Goal: Entertainment & Leisure: Consume media (video, audio)

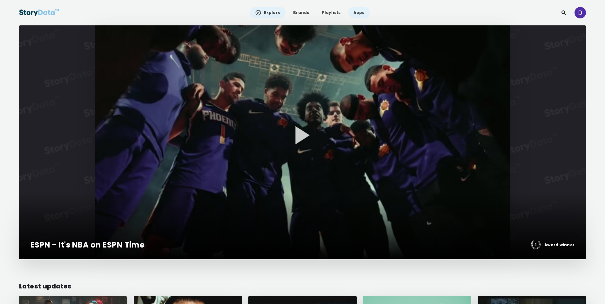
click at [355, 15] on link "Apps" at bounding box center [358, 12] width 21 height 11
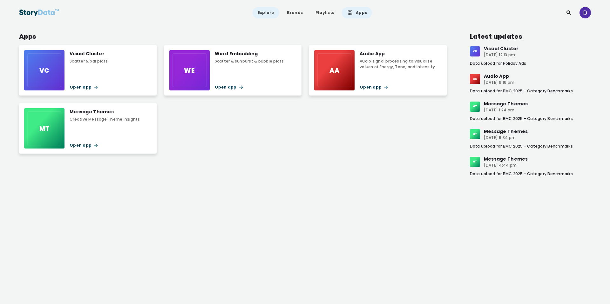
click at [270, 12] on link "Explore" at bounding box center [266, 12] width 27 height 11
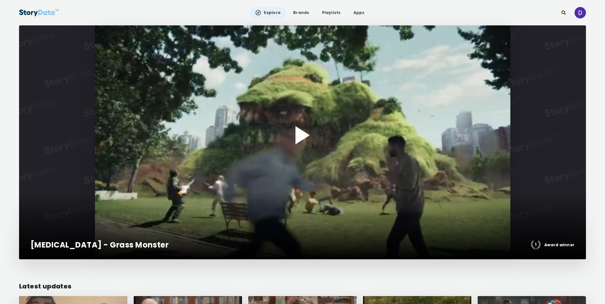
click at [274, 89] on div at bounding box center [302, 142] width 567 height 234
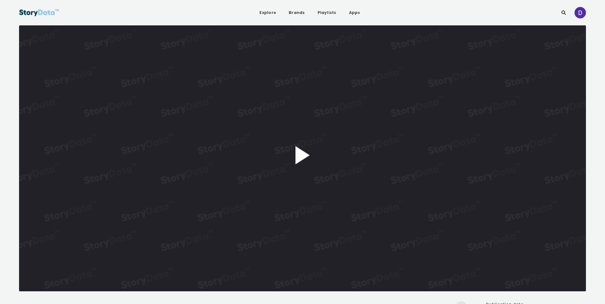
click at [354, 181] on button "Play Video" at bounding box center [302, 158] width 567 height 266
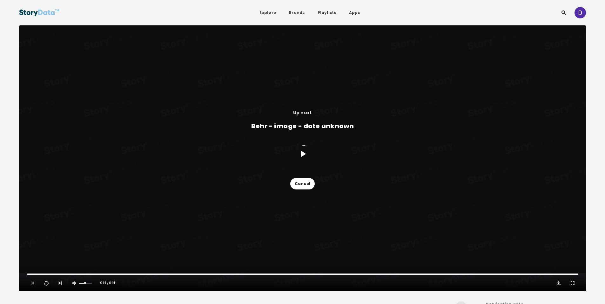
click at [379, 184] on div "Up next Behr - image - date unknown Cancel" at bounding box center [302, 149] width 567 height 248
click at [304, 181] on button "Cancel" at bounding box center [302, 183] width 24 height 11
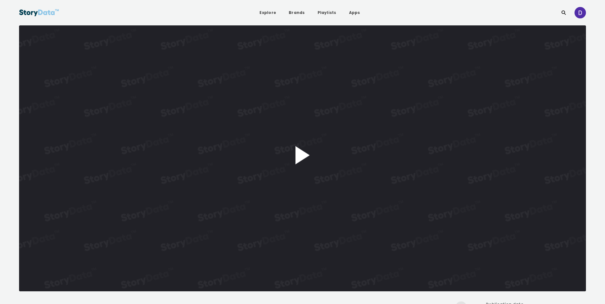
click at [307, 150] on button "Play Video" at bounding box center [302, 158] width 567 height 266
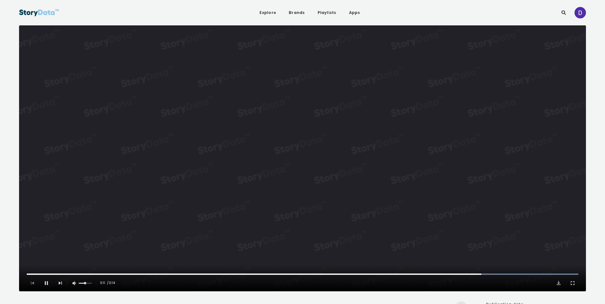
click at [389, 155] on video "Video Player" at bounding box center [302, 158] width 567 height 266
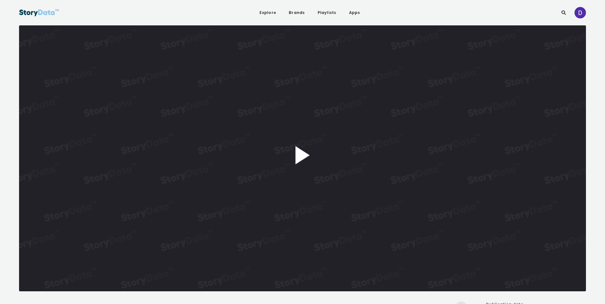
click at [394, 139] on button "Play Video" at bounding box center [302, 158] width 567 height 266
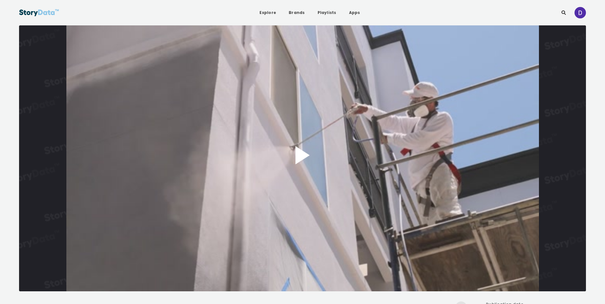
click at [312, 145] on button "Play Video" at bounding box center [302, 158] width 567 height 266
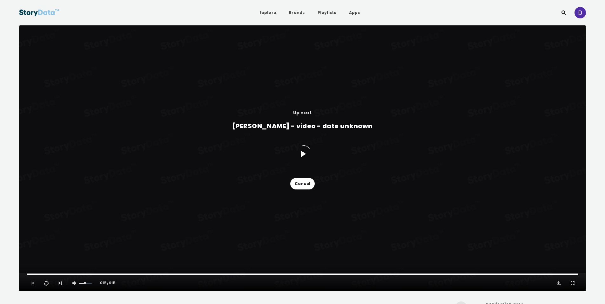
click at [307, 185] on button "Cancel" at bounding box center [302, 183] width 24 height 11
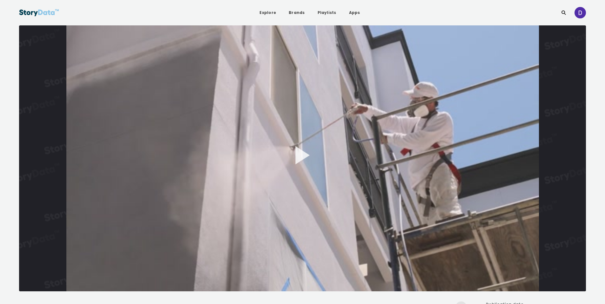
click at [308, 156] on button "Play Video" at bounding box center [302, 158] width 567 height 266
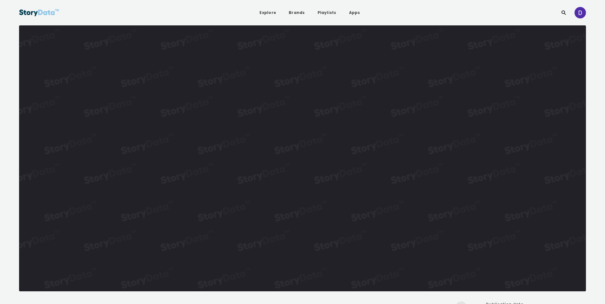
click at [308, 156] on video "Video Player" at bounding box center [302, 158] width 567 height 266
click at [311, 146] on button "Play Video" at bounding box center [302, 158] width 567 height 266
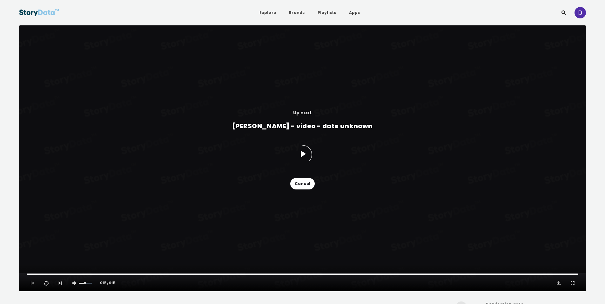
click at [309, 182] on button "Cancel" at bounding box center [302, 183] width 24 height 11
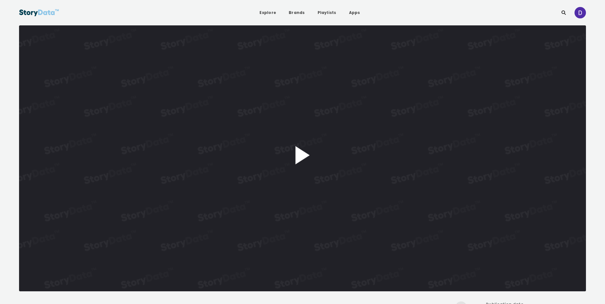
click at [295, 148] on button "Play Video" at bounding box center [302, 158] width 567 height 266
click at [337, 153] on video "Video Player" at bounding box center [302, 158] width 567 height 266
click at [369, 122] on button "Play Video" at bounding box center [302, 158] width 567 height 266
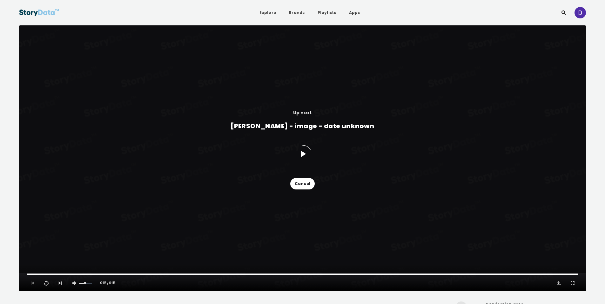
click at [306, 182] on button "Cancel" at bounding box center [302, 183] width 24 height 11
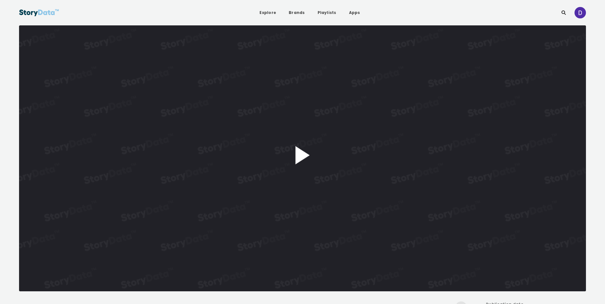
click at [309, 154] on button "Play Video" at bounding box center [302, 158] width 567 height 266
click at [343, 154] on video "Video Player" at bounding box center [302, 158] width 567 height 266
click at [300, 150] on button "Play Video" at bounding box center [302, 158] width 567 height 266
click at [322, 153] on video "Video Player" at bounding box center [302, 158] width 567 height 266
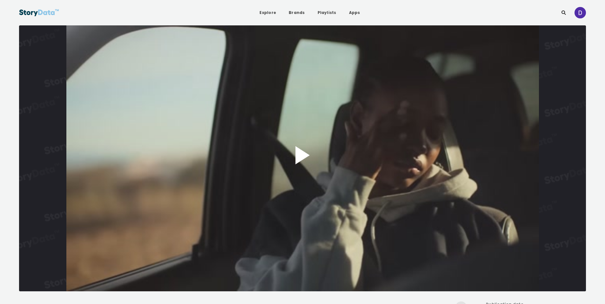
click at [302, 164] on button "Play Video" at bounding box center [302, 158] width 567 height 266
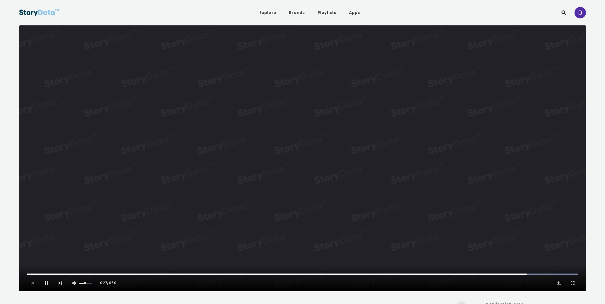
click at [328, 185] on video "Video Player" at bounding box center [302, 158] width 567 height 266
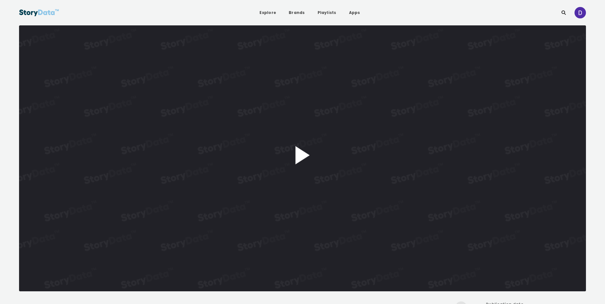
click at [307, 149] on button "Play Video" at bounding box center [302, 158] width 567 height 266
click at [382, 159] on video "Video Player" at bounding box center [302, 158] width 567 height 266
click at [323, 142] on button "Play Video" at bounding box center [302, 158] width 567 height 266
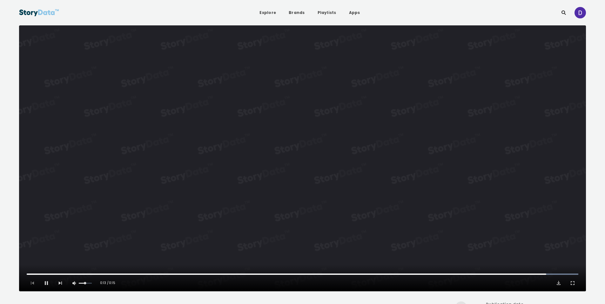
click at [369, 153] on video "Video Player" at bounding box center [302, 158] width 567 height 266
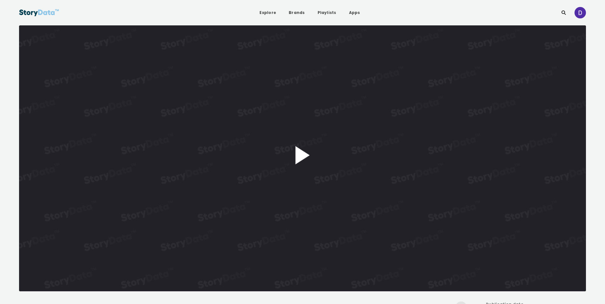
click at [301, 146] on button "Play Video" at bounding box center [302, 158] width 567 height 266
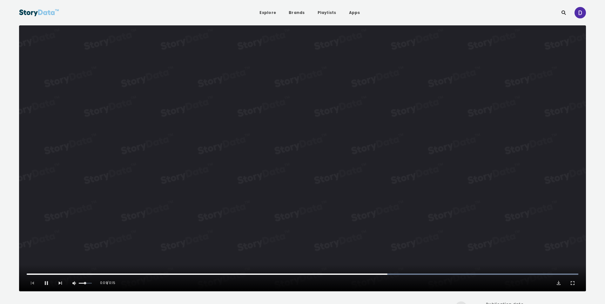
click at [324, 123] on video "Video Player" at bounding box center [302, 158] width 567 height 266
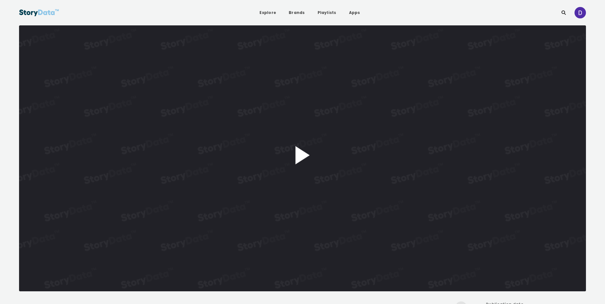
click at [327, 144] on div "**********" at bounding box center [302, 158] width 567 height 266
click at [361, 149] on video "Video Player" at bounding box center [302, 158] width 567 height 266
click at [310, 138] on button "Play Video" at bounding box center [302, 158] width 567 height 266
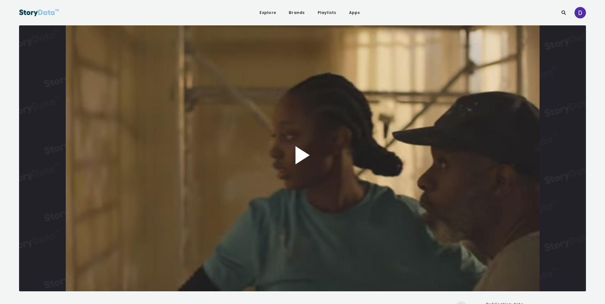
click at [308, 153] on button "Play Video" at bounding box center [302, 158] width 567 height 266
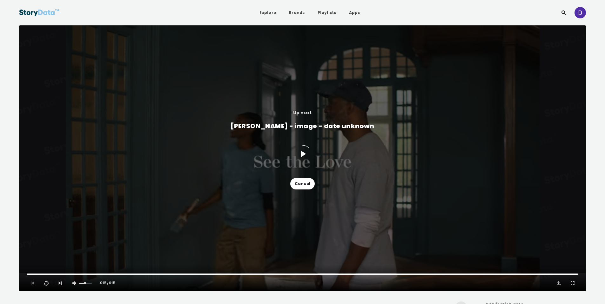
click at [306, 183] on button "Cancel" at bounding box center [302, 183] width 24 height 11
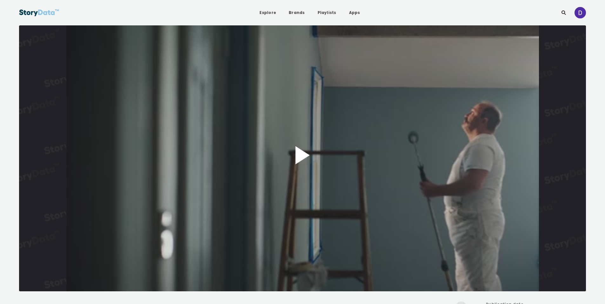
click at [314, 127] on button "Play Video" at bounding box center [302, 158] width 567 height 266
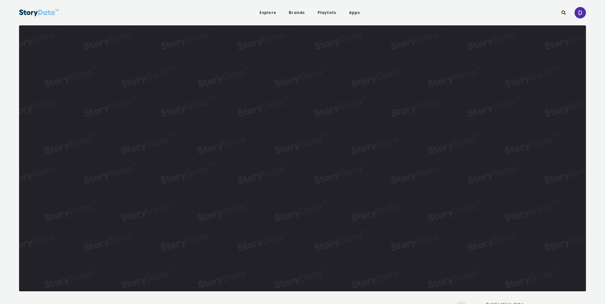
click at [372, 155] on video "Video Player" at bounding box center [302, 158] width 567 height 266
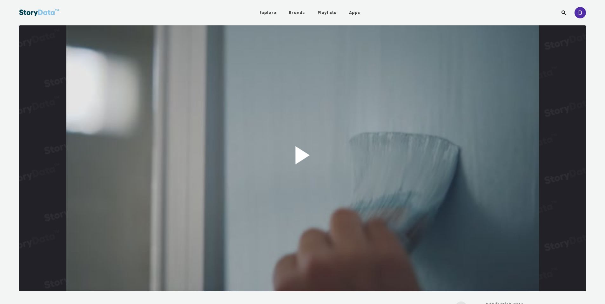
click at [310, 136] on button "Play Video" at bounding box center [302, 158] width 567 height 266
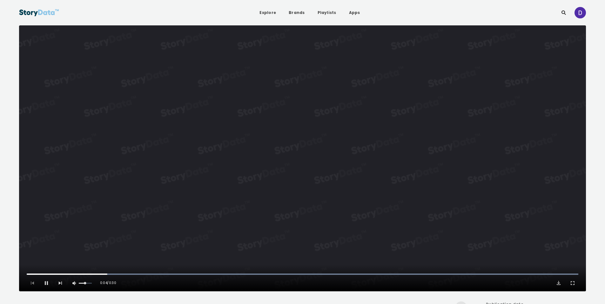
click at [334, 146] on video "Video Player" at bounding box center [302, 158] width 567 height 266
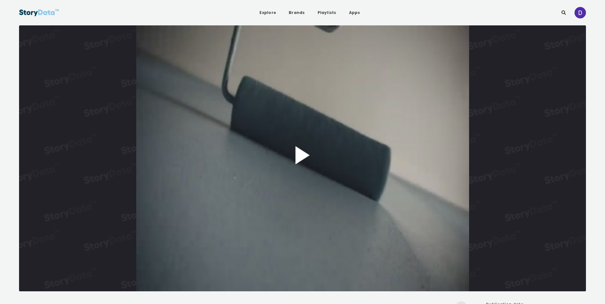
click at [323, 142] on button "Play Video" at bounding box center [302, 158] width 567 height 266
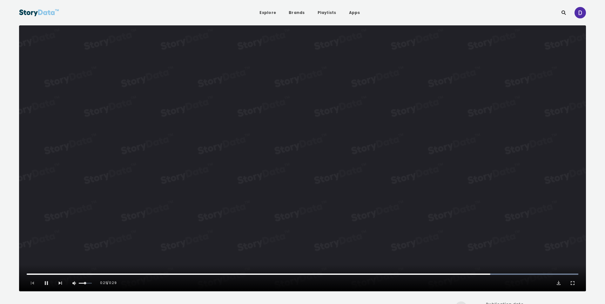
click at [318, 144] on video "Video Player" at bounding box center [302, 158] width 567 height 266
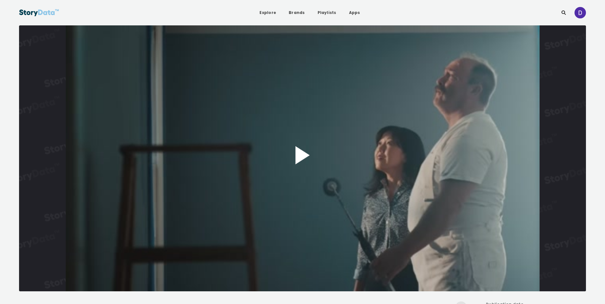
click at [313, 146] on button "Play Video" at bounding box center [302, 158] width 567 height 266
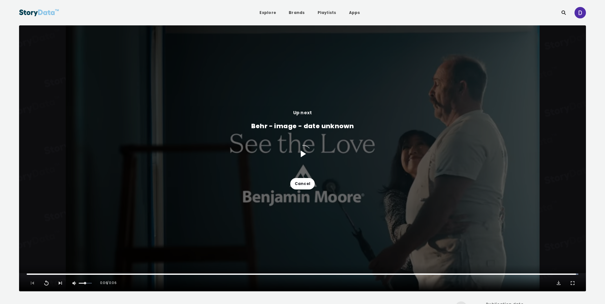
click at [309, 182] on button "Cancel" at bounding box center [302, 183] width 24 height 11
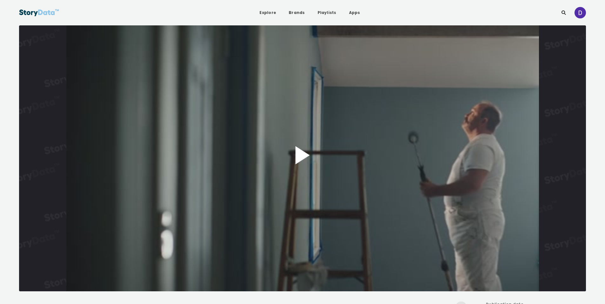
click at [328, 144] on button "Play Video" at bounding box center [302, 158] width 567 height 266
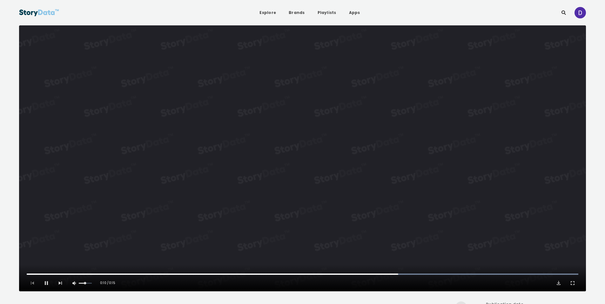
click at [365, 145] on video "Video Player" at bounding box center [302, 158] width 567 height 266
